Goal: Check status: Check status

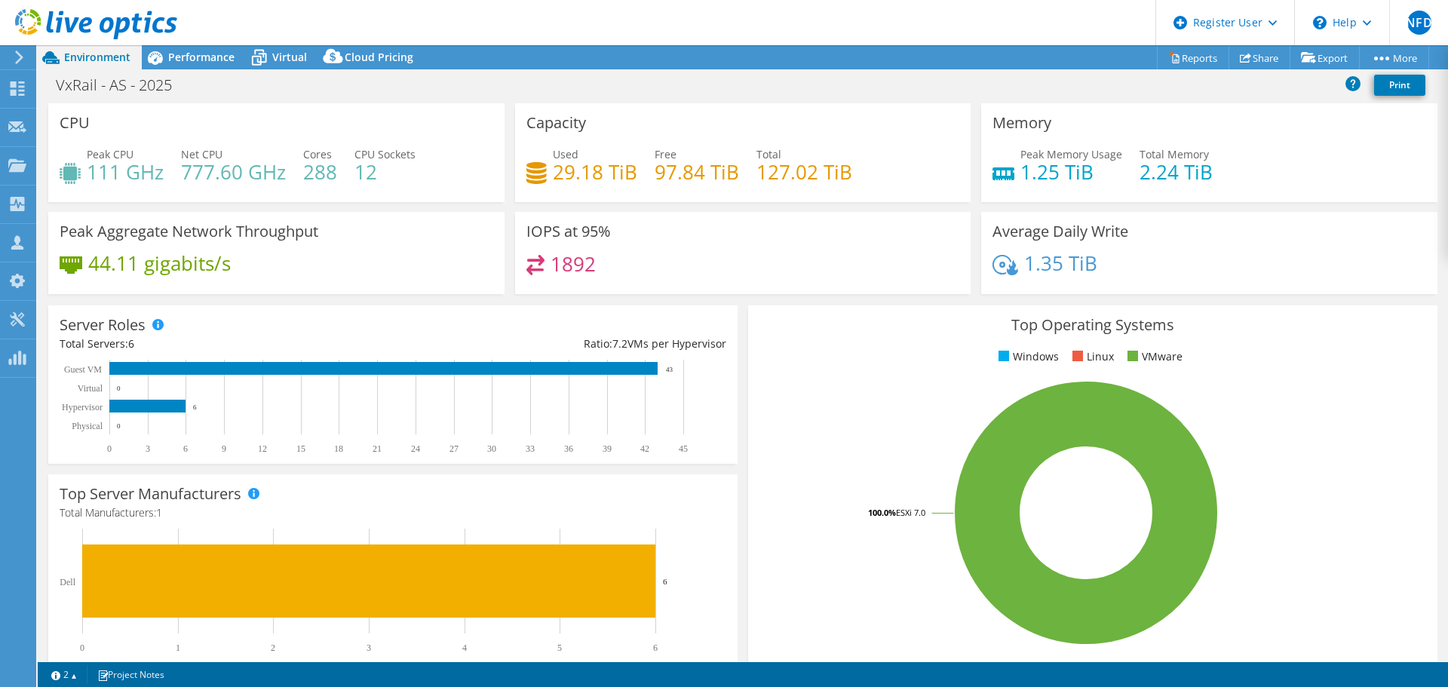
select select "USWest"
select select "USD"
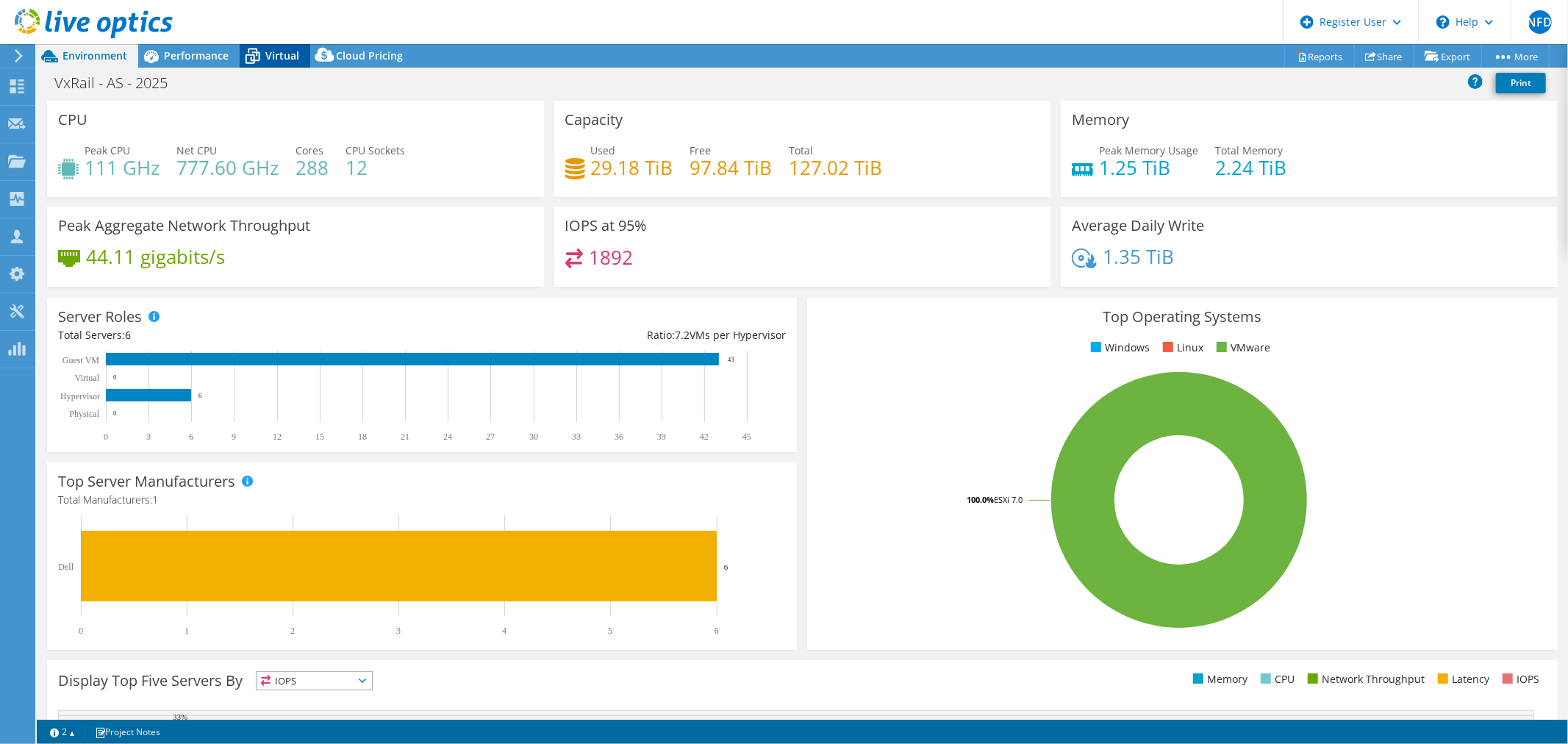
click at [281, 61] on span "Virtual" at bounding box center [282, 56] width 34 height 14
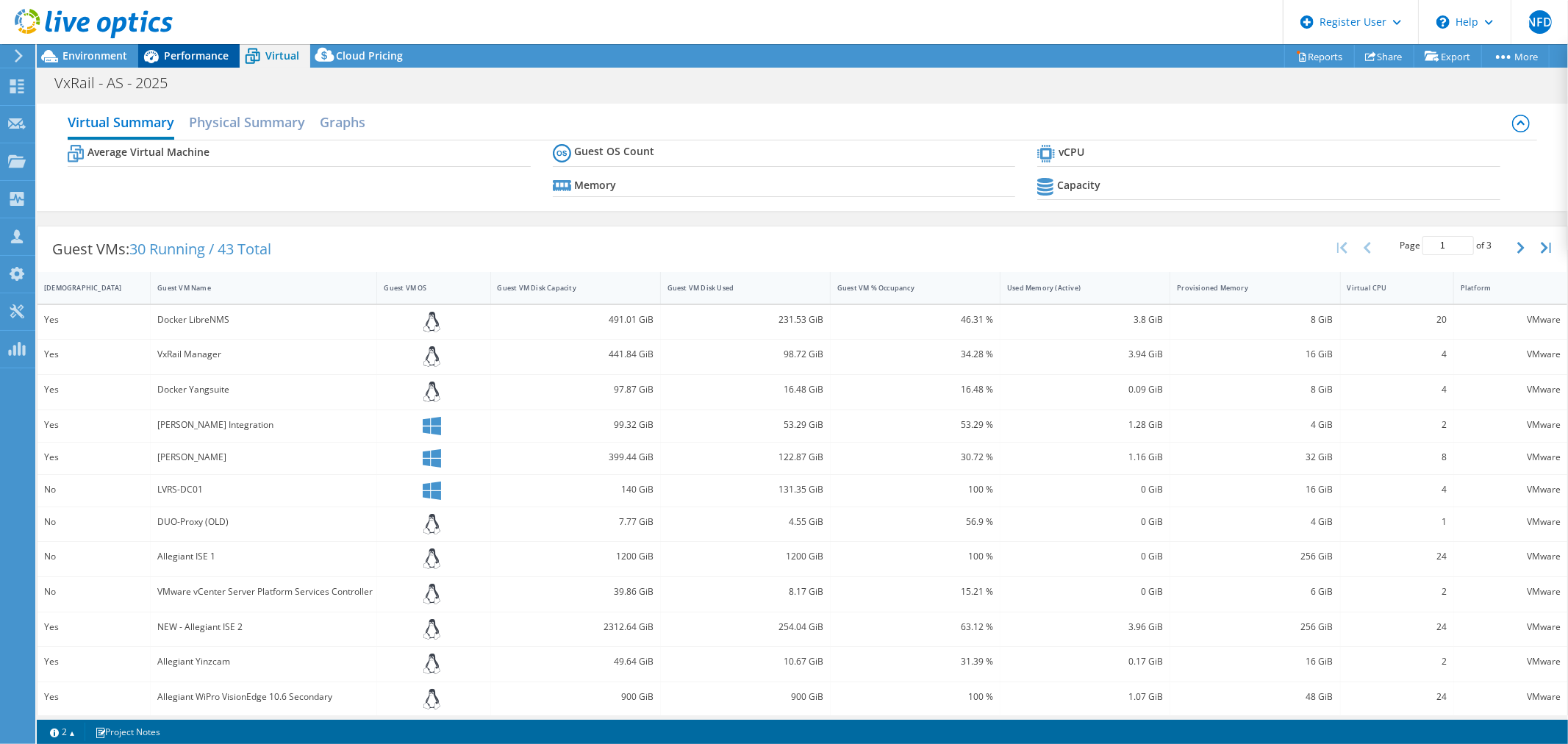
click at [199, 59] on span "Performance" at bounding box center [196, 56] width 64 height 14
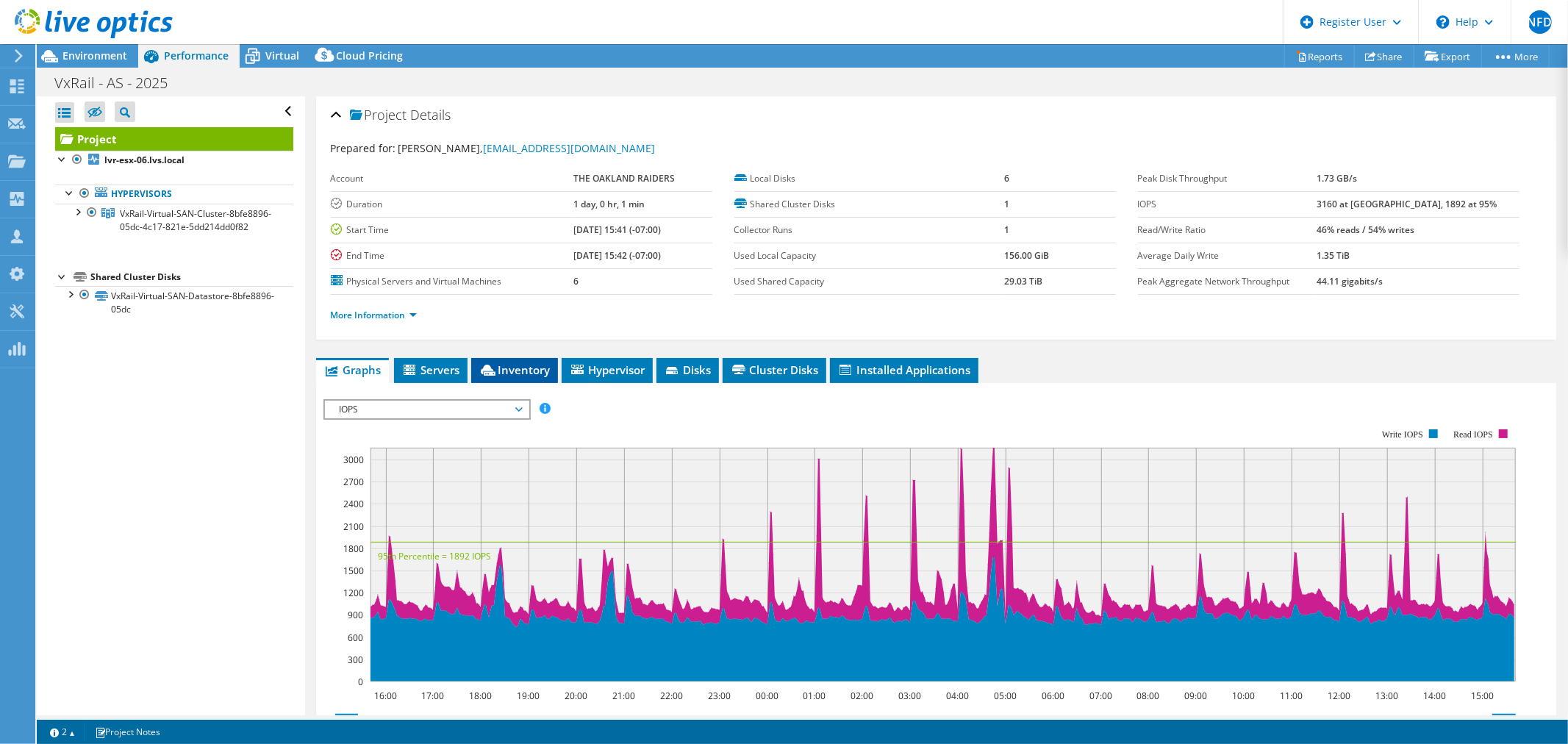
drag, startPoint x: 504, startPoint y: 373, endPoint x: 520, endPoint y: 369, distance: 16.5
click at [504, 373] on span "Inventory" at bounding box center [515, 370] width 72 height 15
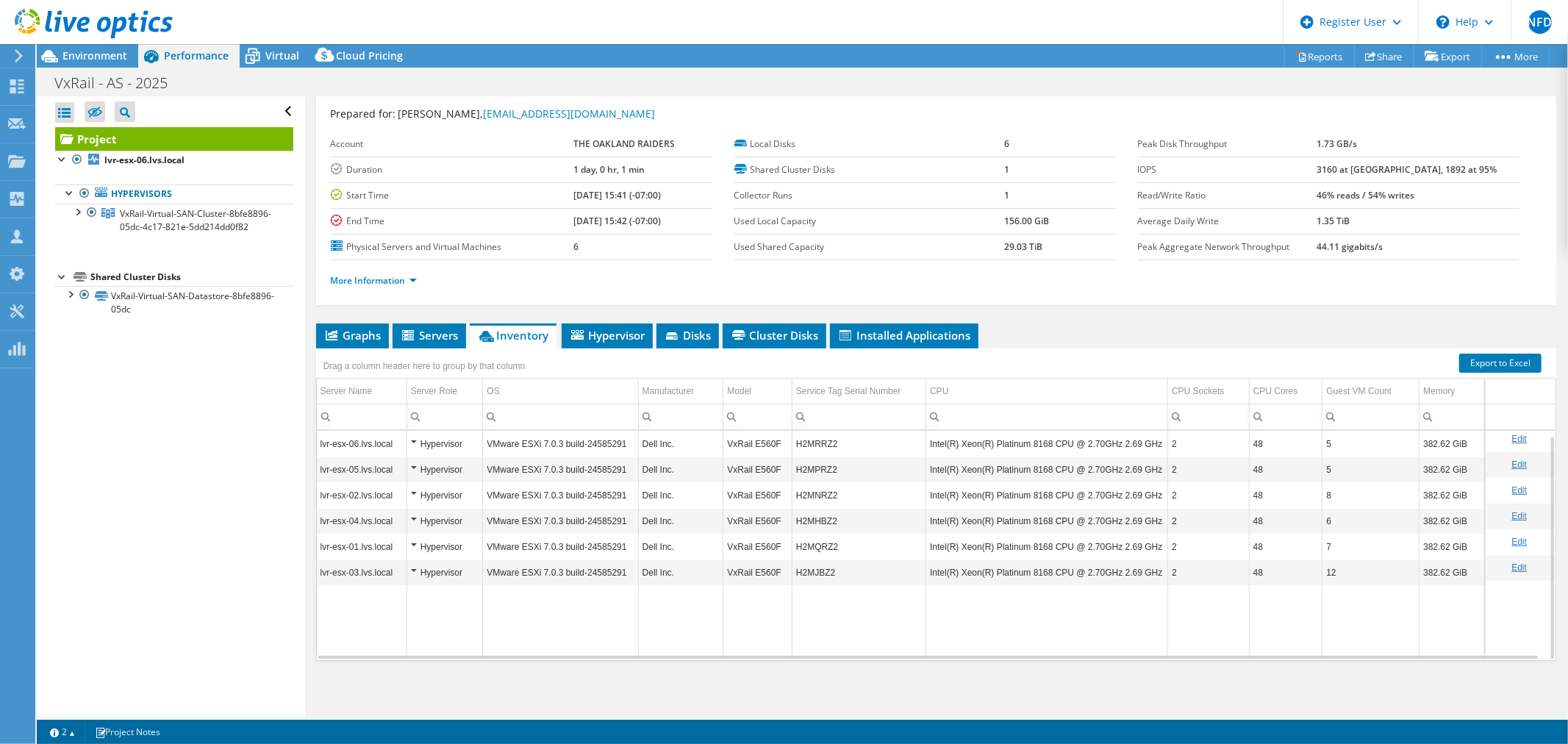
scroll to position [5, 0]
click at [112, 52] on span "Environment" at bounding box center [95, 56] width 64 height 14
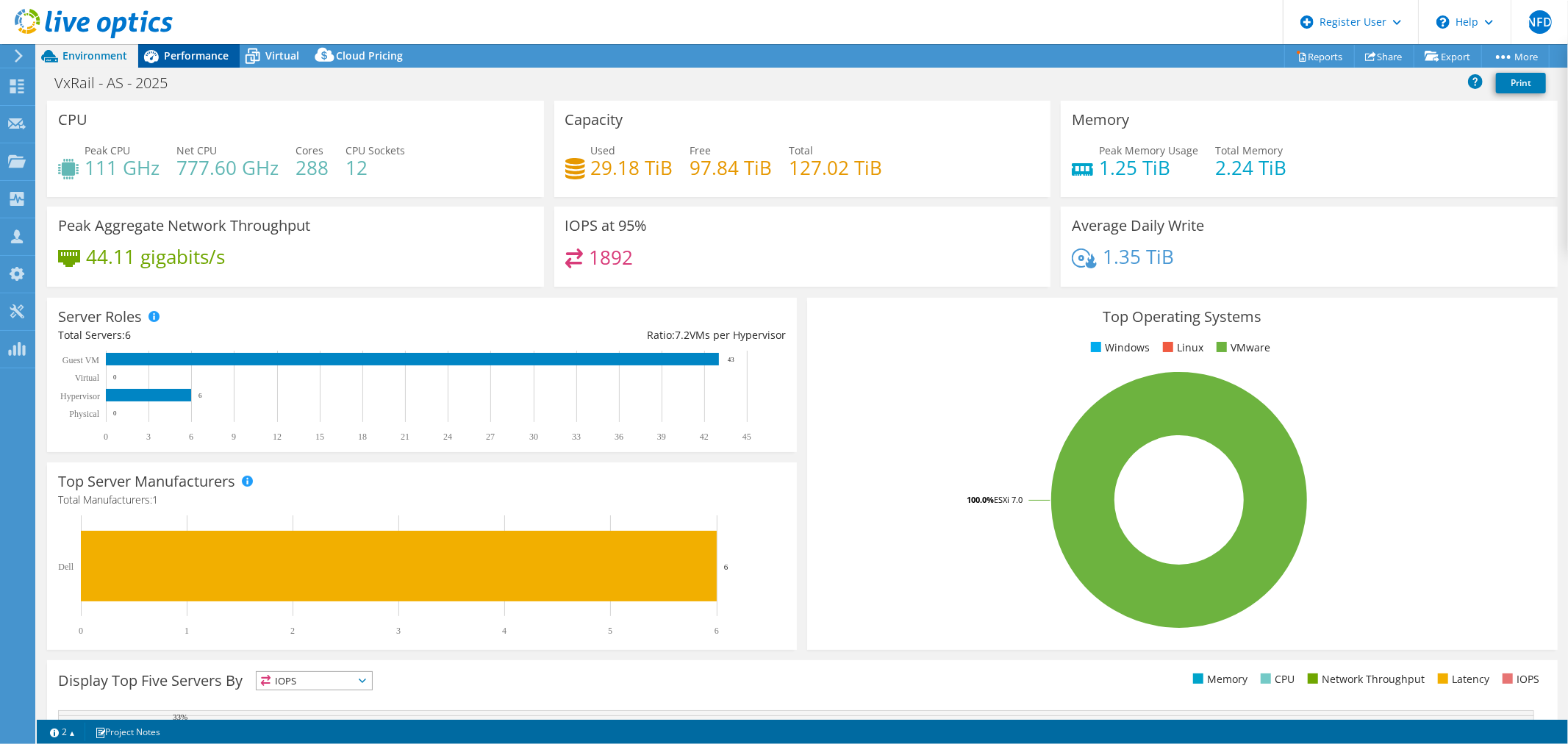
click at [215, 59] on span "Performance" at bounding box center [196, 56] width 64 height 14
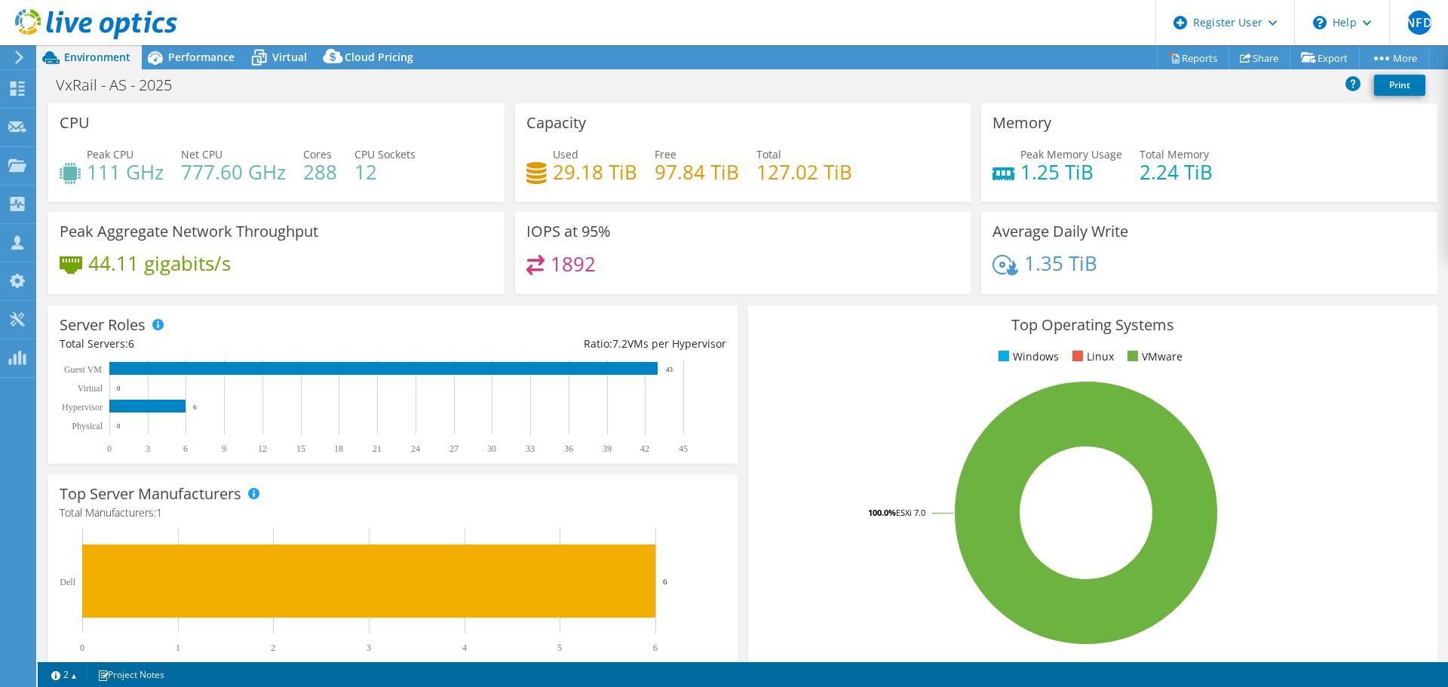
select select "USWest"
select select "USD"
